Goal: Task Accomplishment & Management: Complete application form

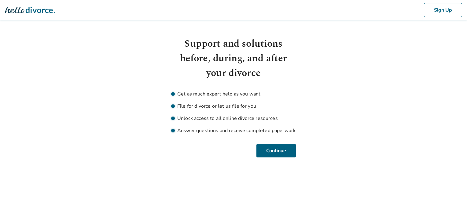
click at [30, 10] on icon at bounding box center [30, 10] width 50 height 6
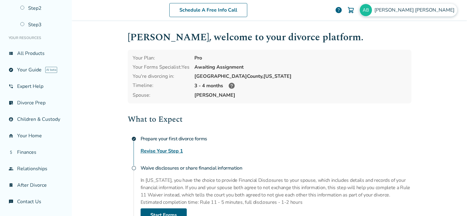
click at [409, 10] on span "Angelina Barrientos" at bounding box center [415, 10] width 82 height 7
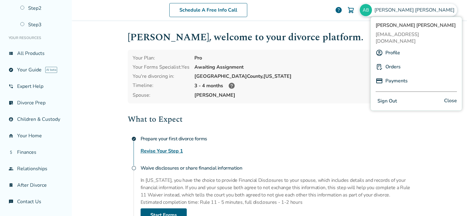
click at [387, 75] on link "Payments" at bounding box center [396, 81] width 22 height 12
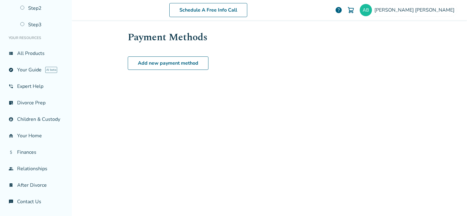
click at [209, 215] on li "Terms and Conditions" at bounding box center [197, 217] width 43 height 7
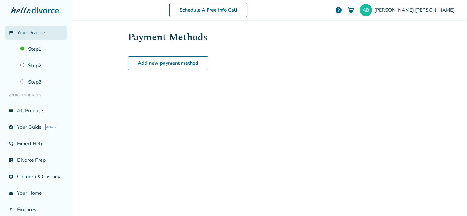
click at [26, 32] on span "Your Divorce" at bounding box center [31, 32] width 28 height 7
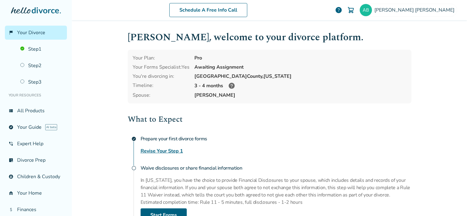
click at [228, 89] on icon at bounding box center [231, 85] width 7 height 7
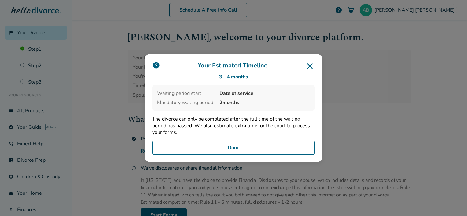
click at [257, 152] on button "Done" at bounding box center [233, 148] width 163 height 14
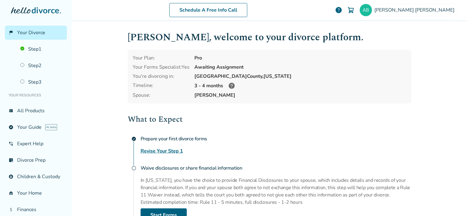
click at [172, 152] on link "Revise Your Step 1" at bounding box center [162, 151] width 42 height 7
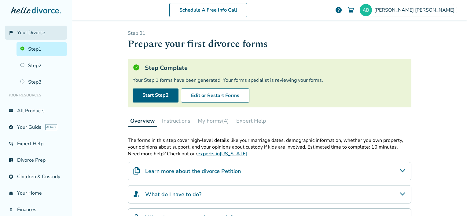
click at [29, 27] on link "flag_2 Your Divorce" at bounding box center [36, 33] width 62 height 14
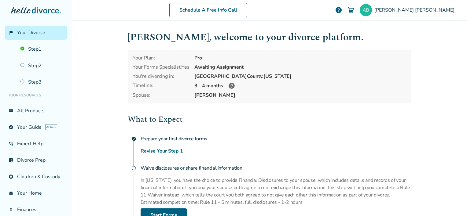
click at [31, 11] on icon at bounding box center [36, 10] width 50 height 6
click at [372, 12] on img at bounding box center [366, 10] width 12 height 12
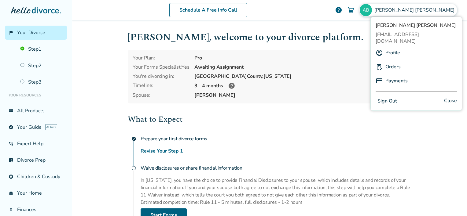
click at [389, 49] on link "Profile" at bounding box center [392, 53] width 15 height 12
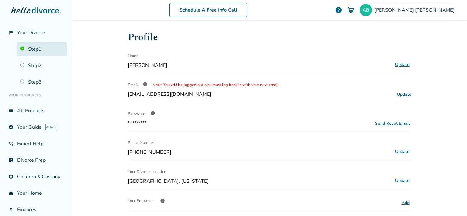
click at [39, 50] on link "Step 1" at bounding box center [41, 49] width 50 height 14
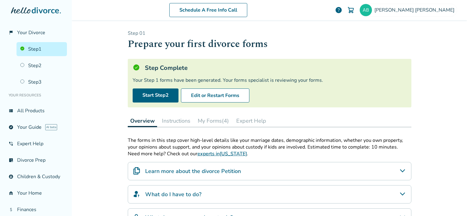
click at [225, 124] on button "My Forms (4)" at bounding box center [213, 121] width 36 height 12
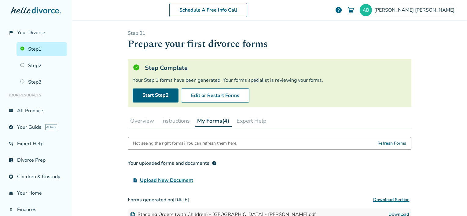
click at [91, 73] on div "Schedule A Free Info Call Angelina Barrientos help Schedule A Free Call Angelin…" at bounding box center [269, 108] width 395 height 216
click at [36, 110] on link "view_list All Products" at bounding box center [36, 111] width 62 height 14
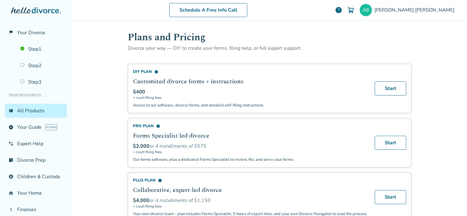
click at [239, 47] on p "Divorce your way — DIY to create your forms, filing help, or full expert suppor…" at bounding box center [270, 48] width 284 height 7
click at [34, 34] on span "Your Divorce" at bounding box center [31, 32] width 28 height 7
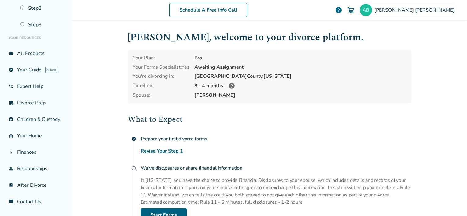
scroll to position [62, 0]
click at [372, 11] on img at bounding box center [366, 10] width 12 height 12
